Goal: Information Seeking & Learning: Find specific fact

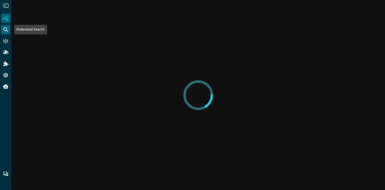
click at [4, 29] on icon "Federated Search" at bounding box center [6, 30] width 6 height 6
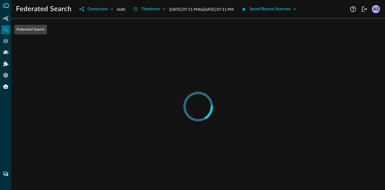
click at [4, 29] on icon "Federated Search" at bounding box center [6, 30] width 6 height 6
click at [5, 31] on icon "Federated Search" at bounding box center [6, 30] width 6 height 6
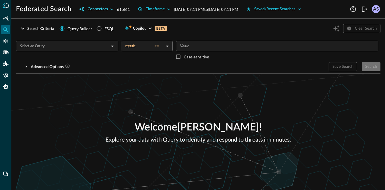
click at [111, 9] on icon "button" at bounding box center [112, 9] width 6 height 6
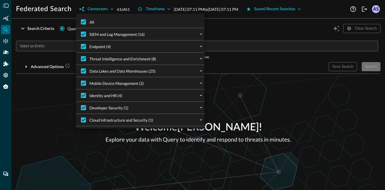
click at [58, 32] on div at bounding box center [192, 95] width 385 height 190
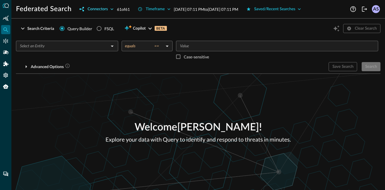
click at [113, 10] on icon "button" at bounding box center [112, 9] width 6 height 6
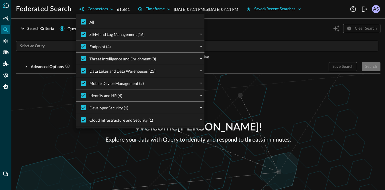
click at [175, 34] on div "SIEM and Log Management (16)" at bounding box center [142, 34] width 124 height 12
click at [201, 35] on icon "expand" at bounding box center [200, 34] width 5 height 5
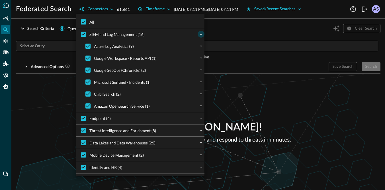
click at [201, 35] on icon "collapse" at bounding box center [200, 34] width 5 height 5
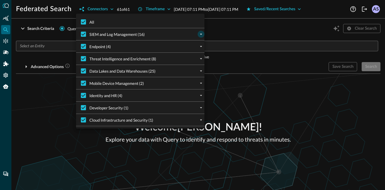
click at [33, 104] on div at bounding box center [192, 95] width 385 height 190
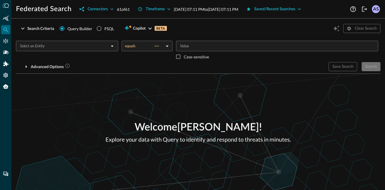
click at [90, 45] on input "text" at bounding box center [62, 45] width 89 height 7
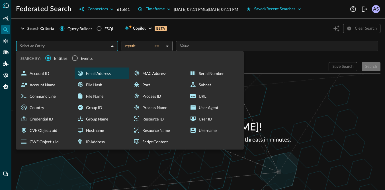
click at [105, 76] on div "Email Address" at bounding box center [102, 72] width 54 height 11
type input "Email Address"
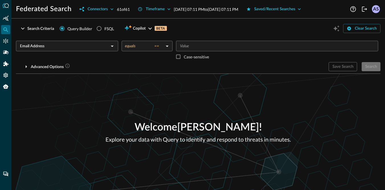
click at [167, 47] on body "Federated Search Connectors 61 of 61 Timeframe Sep 23, 2025 07:11 PM to Sep 24,…" at bounding box center [192, 95] width 385 height 190
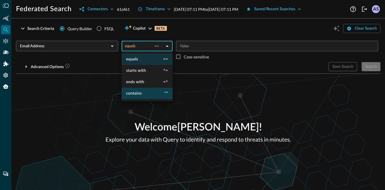
click at [145, 93] on li "contains **" at bounding box center [146, 93] width 51 height 11
type input "contains"
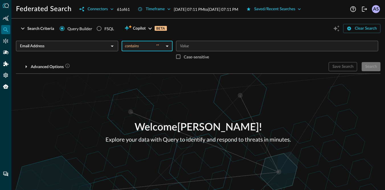
click at [199, 49] on div "​" at bounding box center [277, 46] width 202 height 11
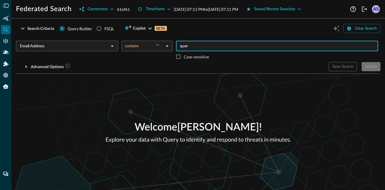
type input "query"
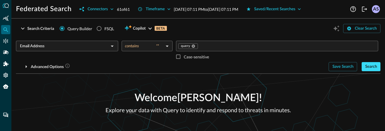
click at [367, 66] on div "Search" at bounding box center [371, 66] width 12 height 7
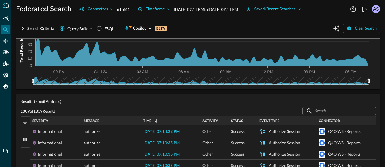
scroll to position [116, 0]
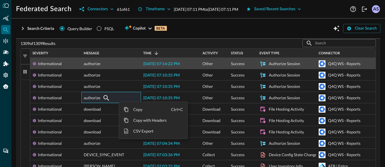
click at [160, 59] on div "2025-09-24 07:14:22 PM" at bounding box center [170, 63] width 59 height 11
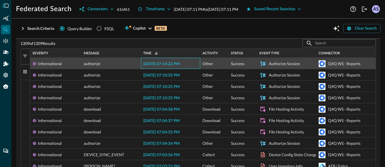
click at [158, 63] on span "2025-09-24 07:14:22 PM" at bounding box center [161, 64] width 36 height 4
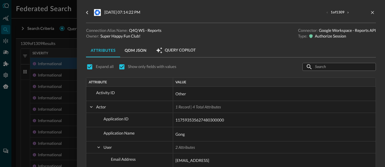
click at [32, 88] on div at bounding box center [192, 83] width 385 height 167
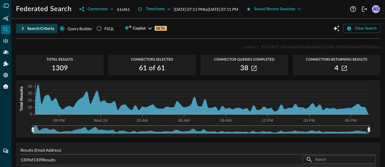
click at [39, 26] on div "Search Criteria" at bounding box center [40, 28] width 27 height 7
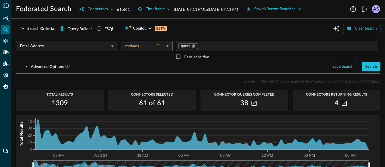
click at [64, 49] on div "Email Address ​" at bounding box center [67, 46] width 102 height 11
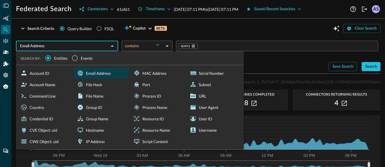
click at [93, 47] on input "Email Address" at bounding box center [62, 45] width 89 height 7
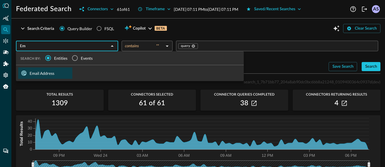
type input "E"
type input "count"
click at [75, 56] on input "Events" at bounding box center [75, 58] width 12 height 12
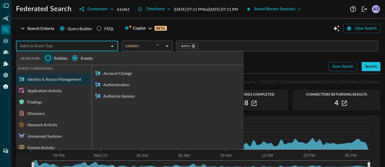
click at [48, 55] on input "Entities" at bounding box center [48, 58] width 12 height 12
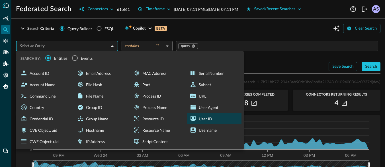
click at [214, 116] on div "User ID" at bounding box center [214, 118] width 54 height 11
type input "User ID"
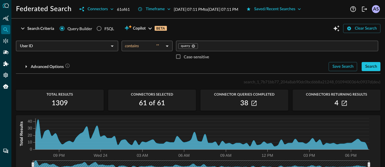
click at [148, 44] on body "Federated Search Connectors 61 of 61 Timeframe Sep 23, 2025 07:11 PM to Sep 24,…" at bounding box center [192, 83] width 385 height 167
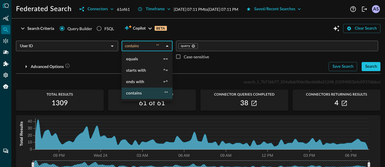
click at [107, 47] on div at bounding box center [192, 83] width 385 height 167
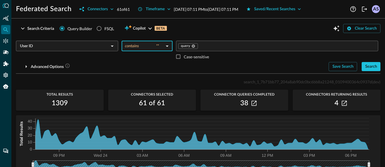
click at [107, 47] on div "User ID ​" at bounding box center [67, 46] width 102 height 11
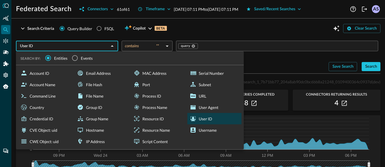
click at [107, 47] on div "User ID ​" at bounding box center [67, 46] width 102 height 11
click at [144, 37] on div "User ID ​ SEARCH BY: Entities Events Account ID Account Name Command Line Count…" at bounding box center [198, 53] width 364 height 35
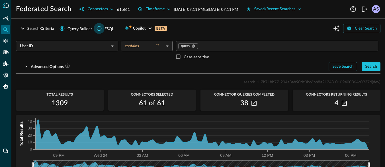
click at [100, 30] on input "FSQL" at bounding box center [99, 28] width 11 height 11
radio input "true"
radio input "false"
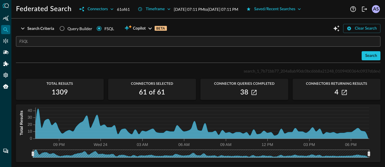
click at [95, 39] on input "text" at bounding box center [199, 41] width 361 height 11
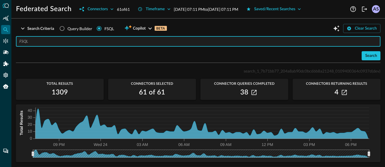
paste input "QUERY authentication.time WITH authentication.time > '2025-09-17T00:00:00Z' FRO…"
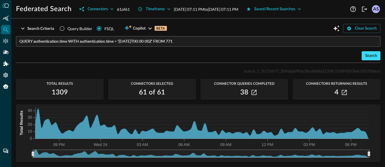
click at [364, 55] on button "Search" at bounding box center [370, 55] width 19 height 9
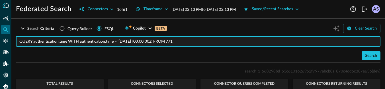
click at [148, 42] on input "QUERY authentication.time WITH authentication.time > '2025-09-17T00:00:00Z' FRO…" at bounding box center [199, 41] width 361 height 11
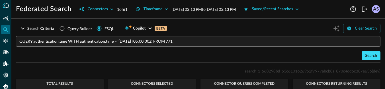
click at [367, 55] on div "Search" at bounding box center [371, 55] width 12 height 7
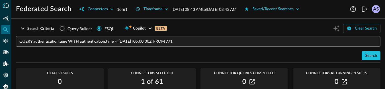
scroll to position [11, 0]
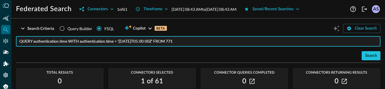
click at [141, 43] on input "QUERY authentication.time WITH authentication.time > '2025-09-17T05:00:00Z' FRO…" at bounding box center [199, 41] width 361 height 11
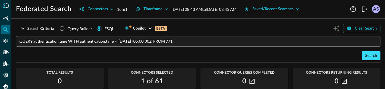
click at [370, 55] on div "Search" at bounding box center [371, 55] width 12 height 7
click at [118, 42] on input "QUERY authentication.time WITH authentication.time > '2025-09-24T05:00:00Z' FRO…" at bounding box center [199, 41] width 361 height 11
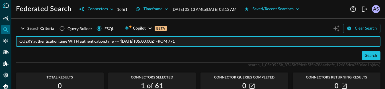
scroll to position [5, 0]
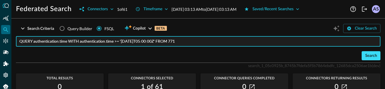
type input "QUERY authentication.time WITH authentication.time >= '2025-09-24T05:00:00Z' FR…"
click at [362, 55] on button "Search" at bounding box center [370, 55] width 19 height 9
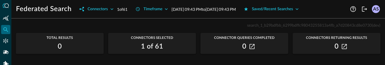
scroll to position [45, 0]
click at [250, 47] on icon "button" at bounding box center [251, 47] width 5 height 5
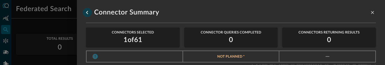
click at [87, 12] on icon "go back" at bounding box center [87, 12] width 2 height 3
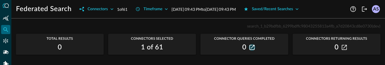
click at [250, 46] on icon "button" at bounding box center [251, 47] width 5 height 5
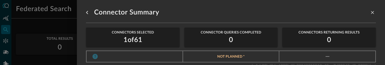
click at [68, 43] on div at bounding box center [192, 32] width 385 height 65
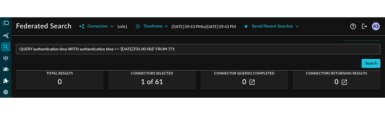
scroll to position [33, 0]
